Goal: Information Seeking & Learning: Understand process/instructions

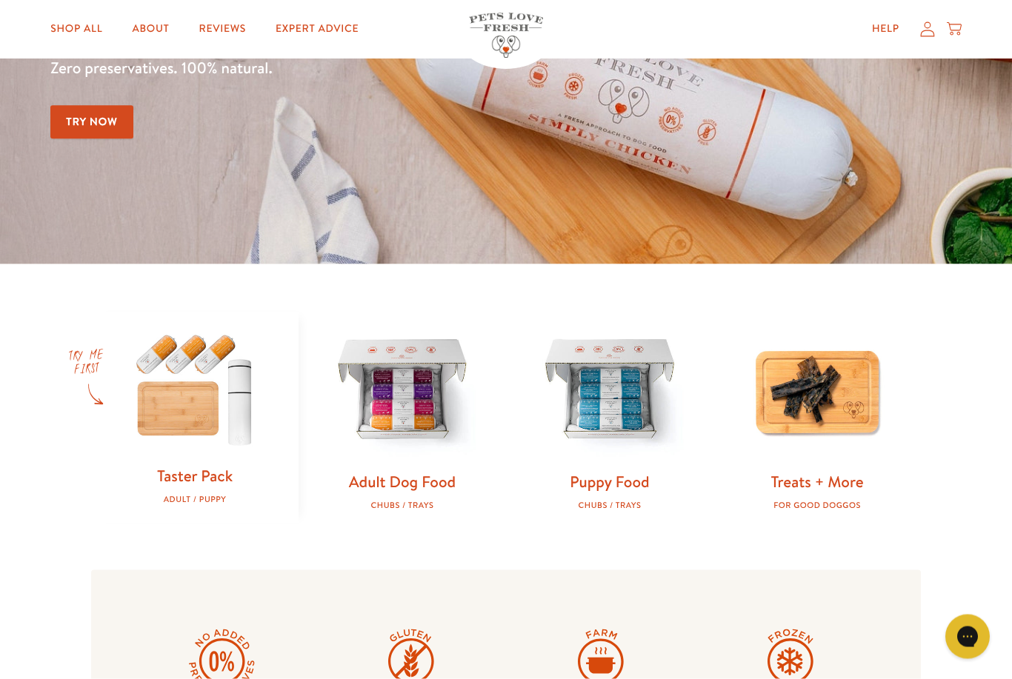
scroll to position [228, 0]
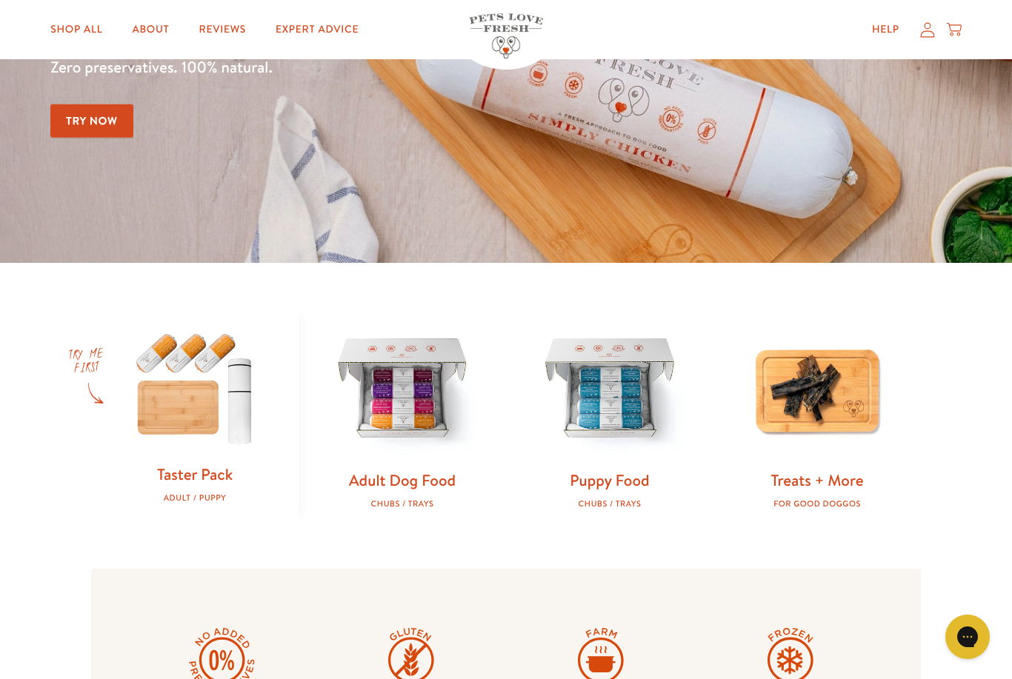
click at [393, 476] on link "Adult Dog Food" at bounding box center [402, 480] width 107 height 21
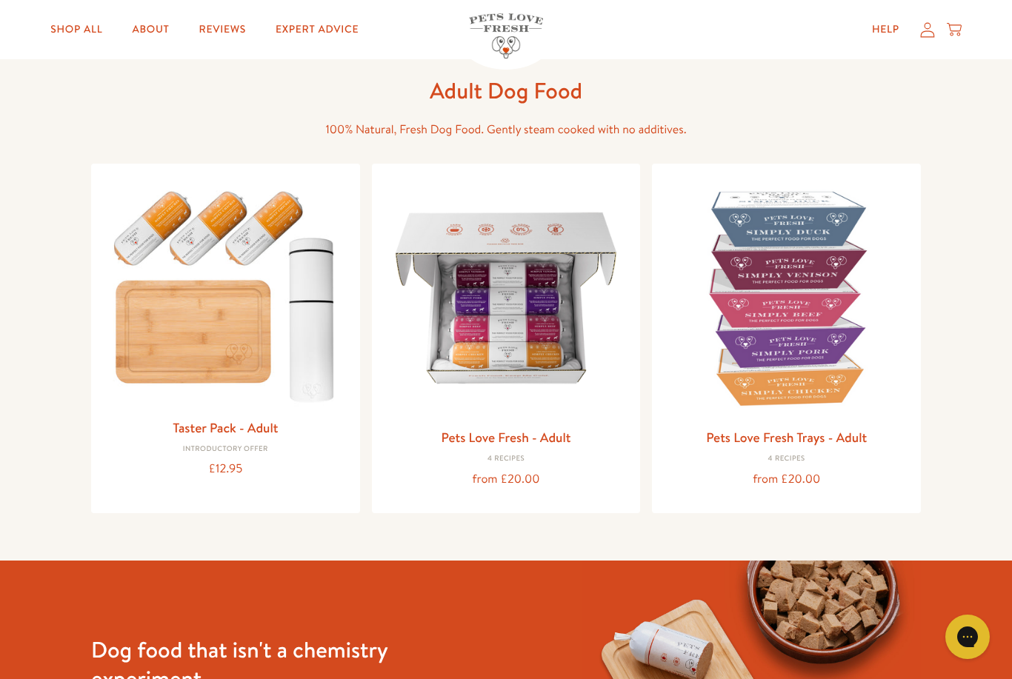
scroll to position [56, 0]
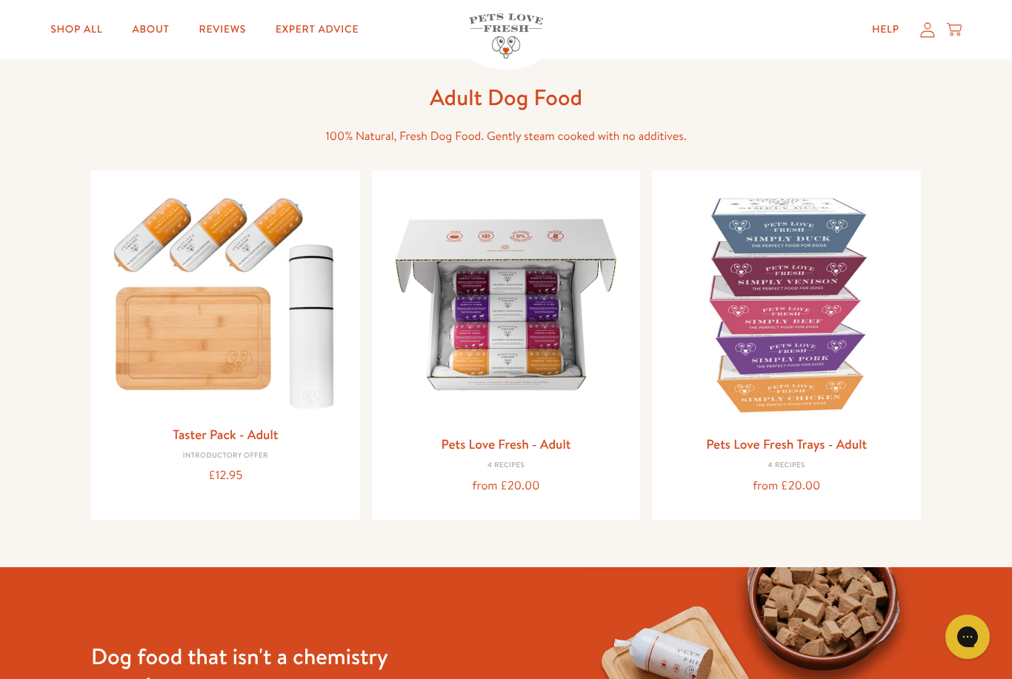
click at [488, 435] on link "Pets Love Fresh - Adult" at bounding box center [506, 444] width 130 height 19
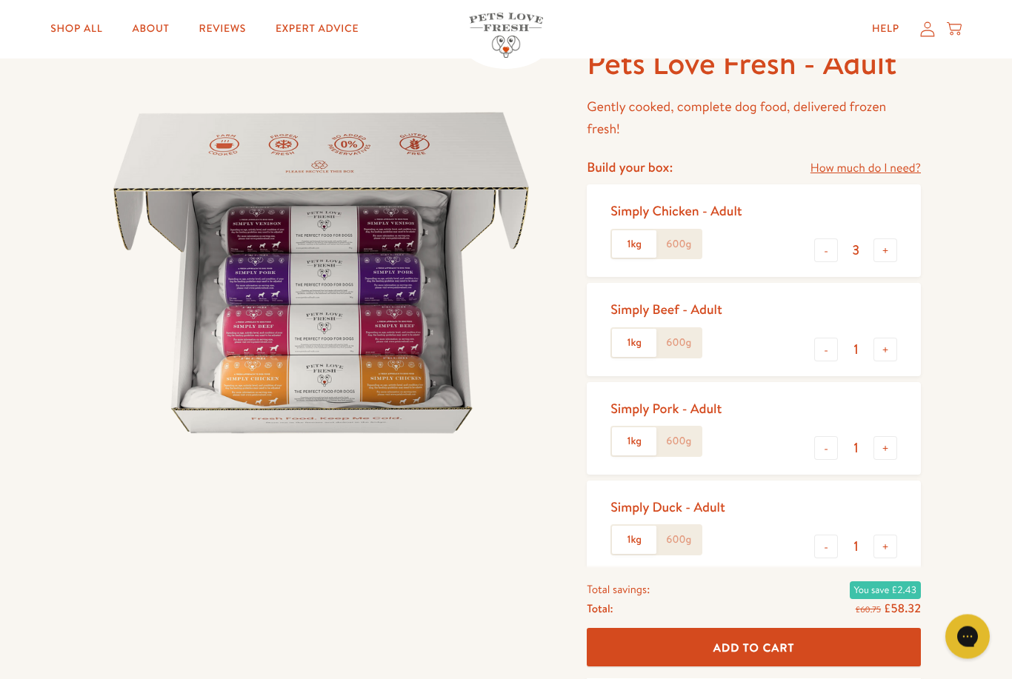
scroll to position [96, 0]
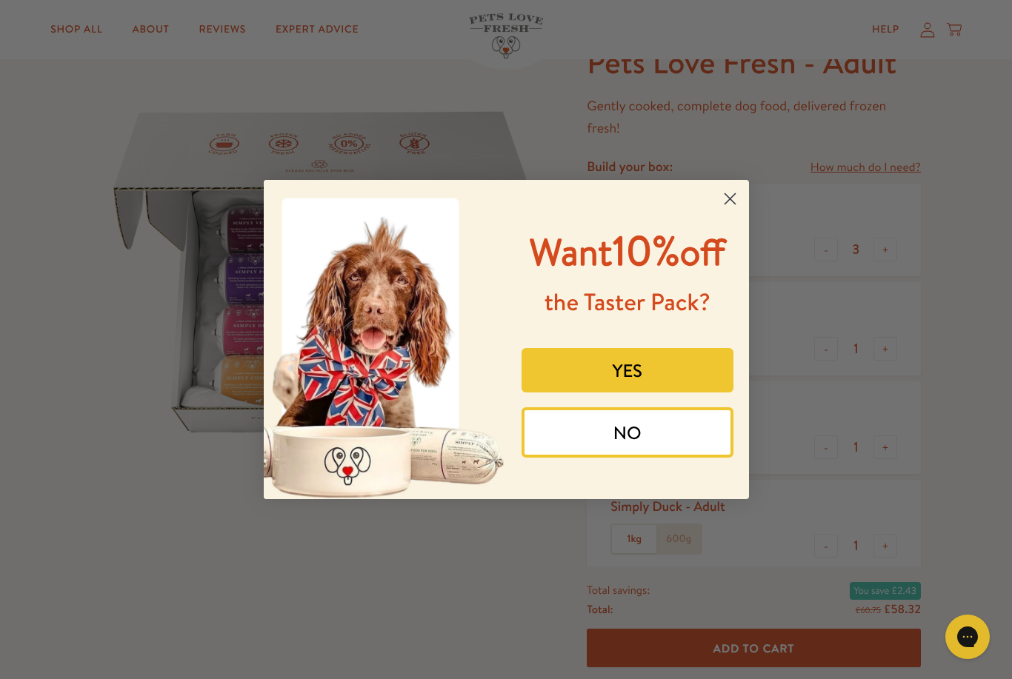
click at [737, 206] on circle "Close dialog" at bounding box center [729, 199] width 24 height 24
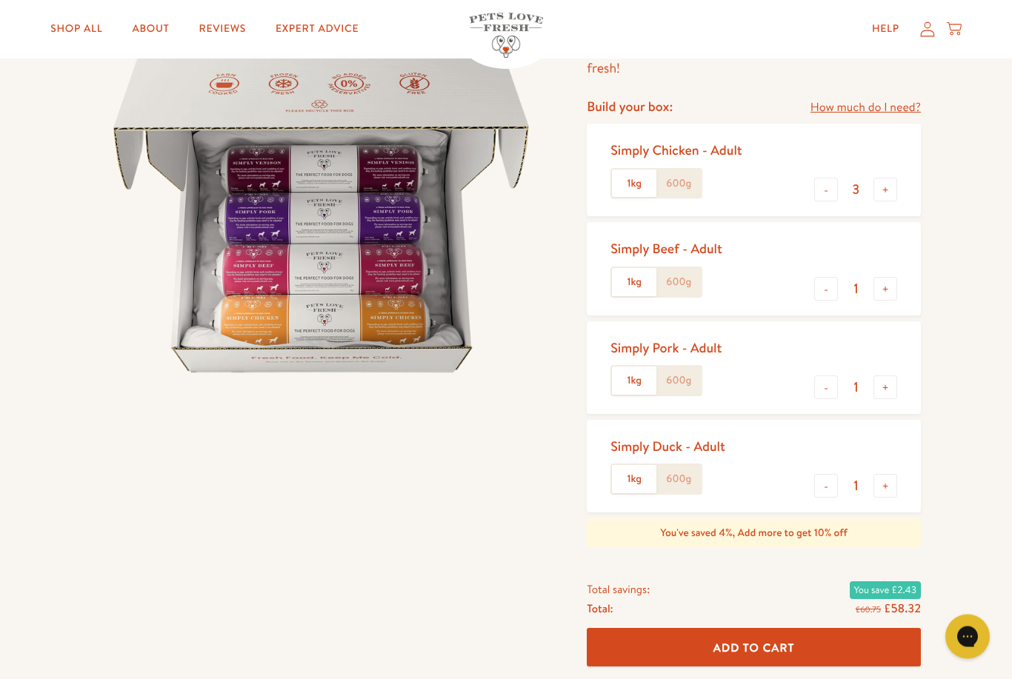
scroll to position [156, 0]
click at [858, 110] on link "How much do I need?" at bounding box center [865, 108] width 110 height 20
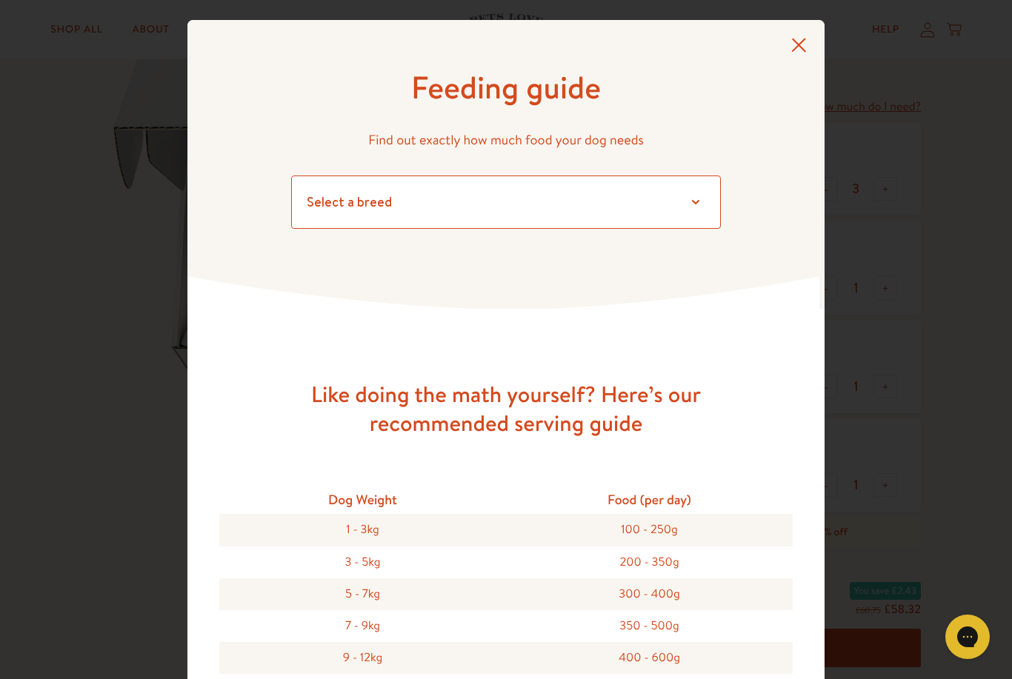
click at [700, 198] on select "Select a breed Affenpinscher Afghan hound Airedale terrier Akita Alaskan Malamu…" at bounding box center [506, 202] width 430 height 53
click at [389, 440] on div "Like doing the math yourself? Here’s our recommended serving guide Dog Weight F…" at bounding box center [505, 680] width 573 height 742
click at [676, 192] on select "Select a breed Affenpinscher Afghan hound Airedale terrier Akita Alaskan Malamu…" at bounding box center [506, 202] width 430 height 53
select select "30"
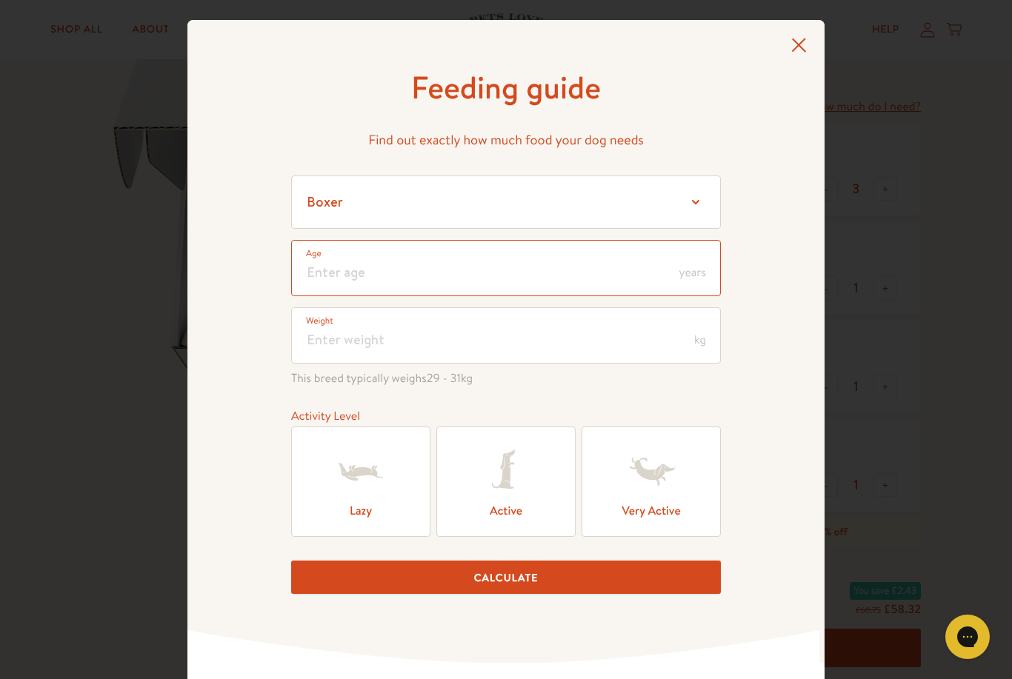
click at [637, 273] on input "number" at bounding box center [506, 268] width 430 height 56
type input "4"
click at [587, 330] on input "number" at bounding box center [506, 335] width 430 height 56
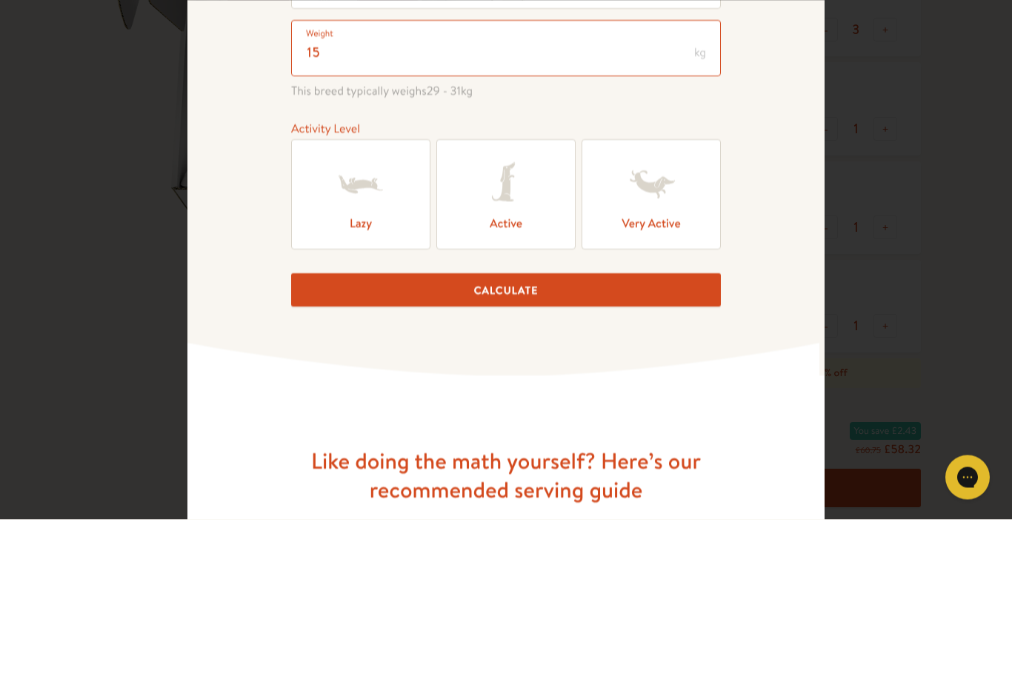
scroll to position [128, 0]
type input "15"
click at [525, 314] on icon at bounding box center [505, 343] width 59 height 59
click at [0, 0] on input "Active" at bounding box center [0, 0] width 0 height 0
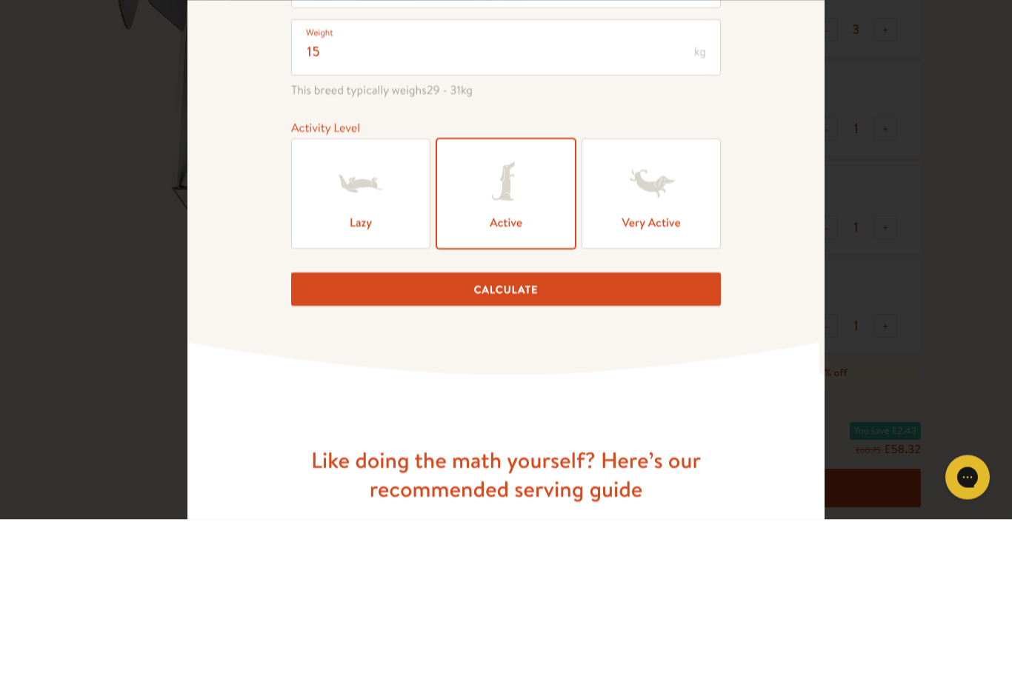
scroll to position [316, 0]
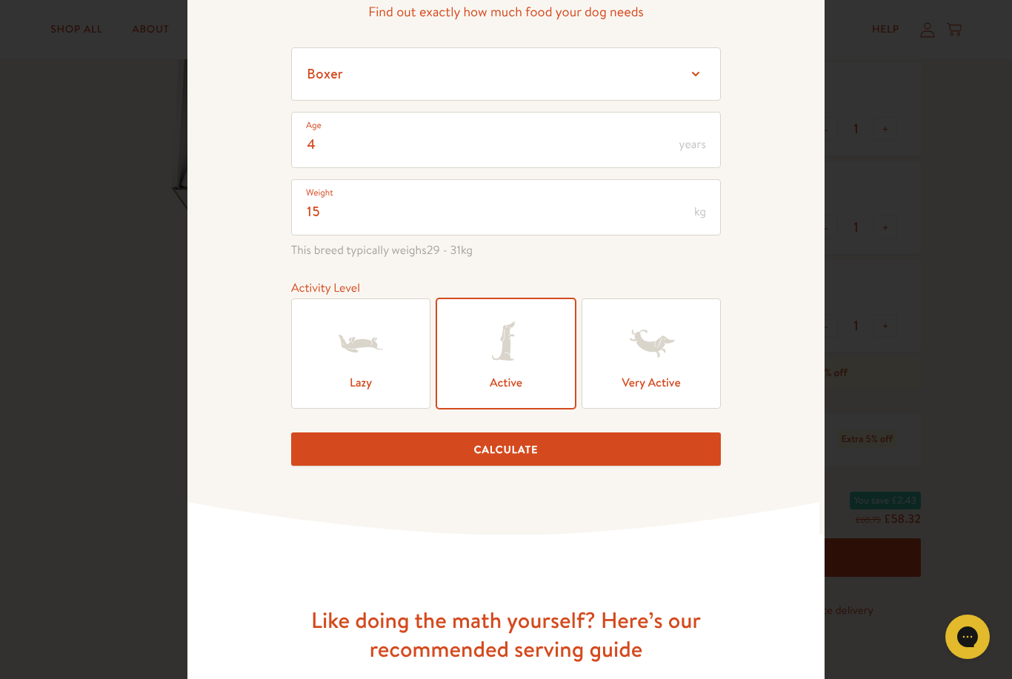
click at [485, 459] on button "Calculate" at bounding box center [506, 449] width 430 height 33
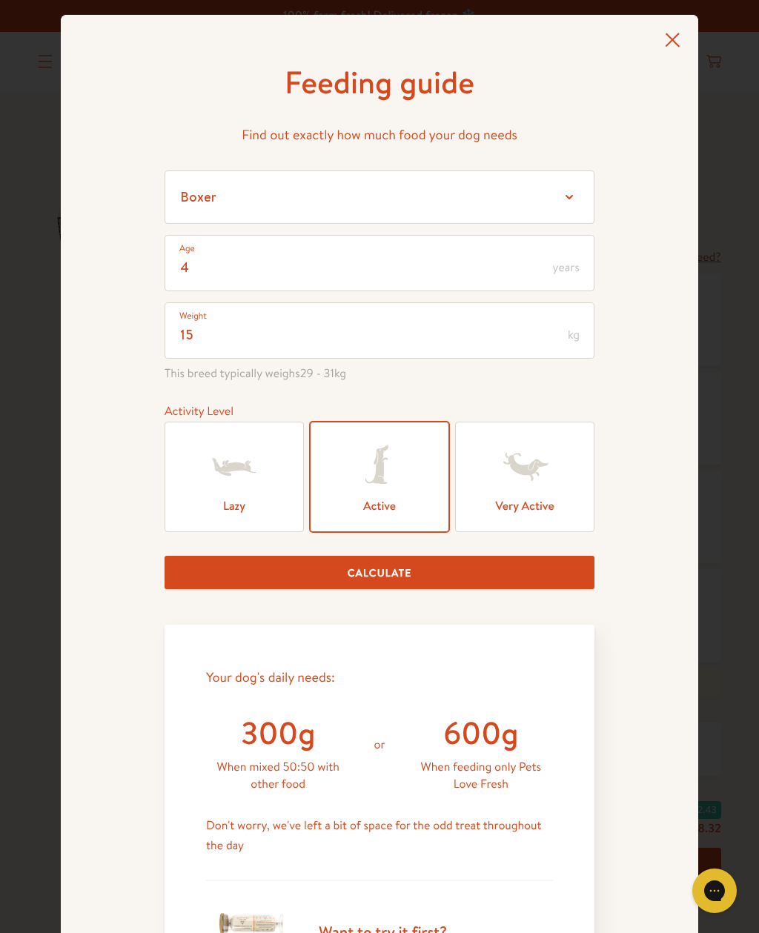
scroll to position [8, 0]
